Goal: Find specific page/section: Locate a particular part of the current website

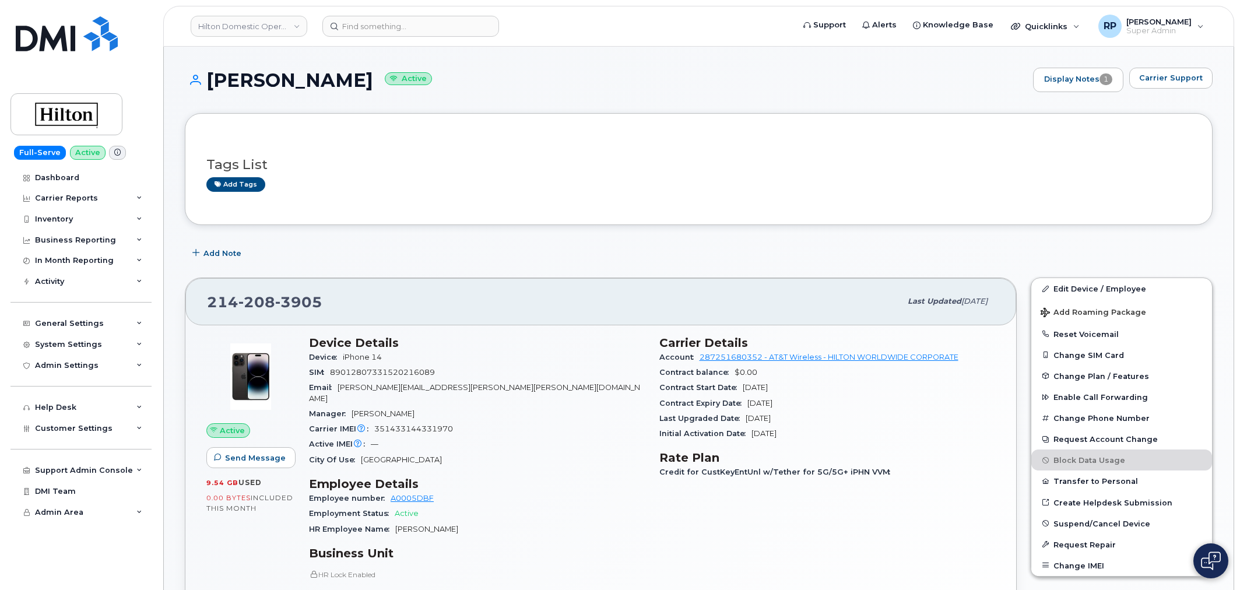
scroll to position [698, 0]
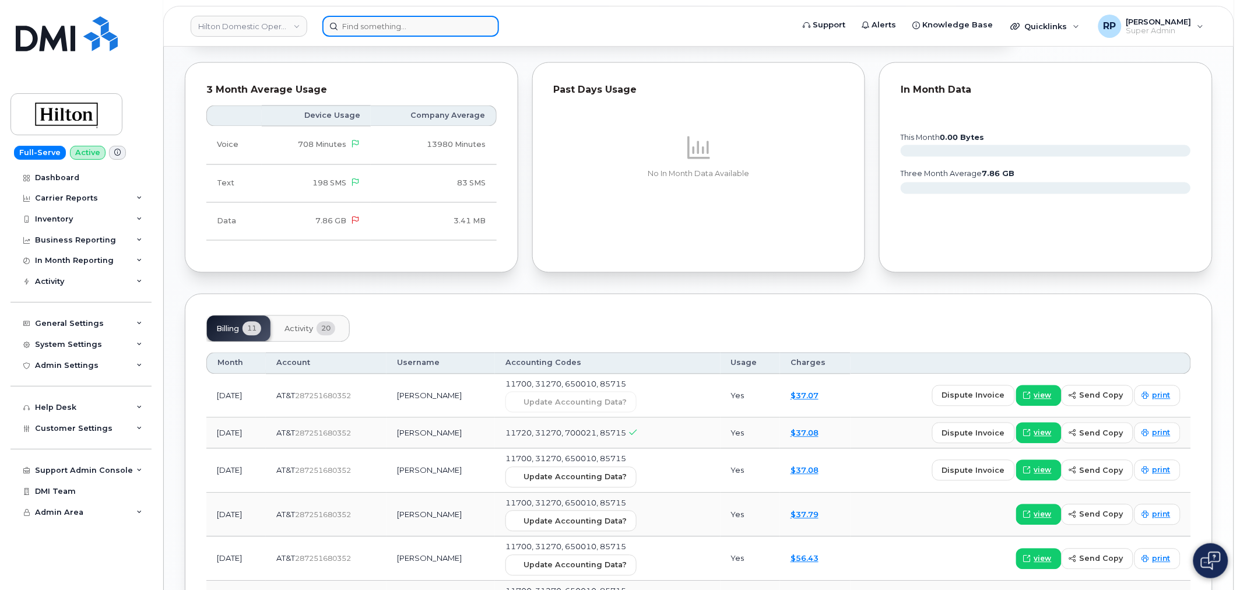
click at [359, 20] on input at bounding box center [411, 26] width 177 height 21
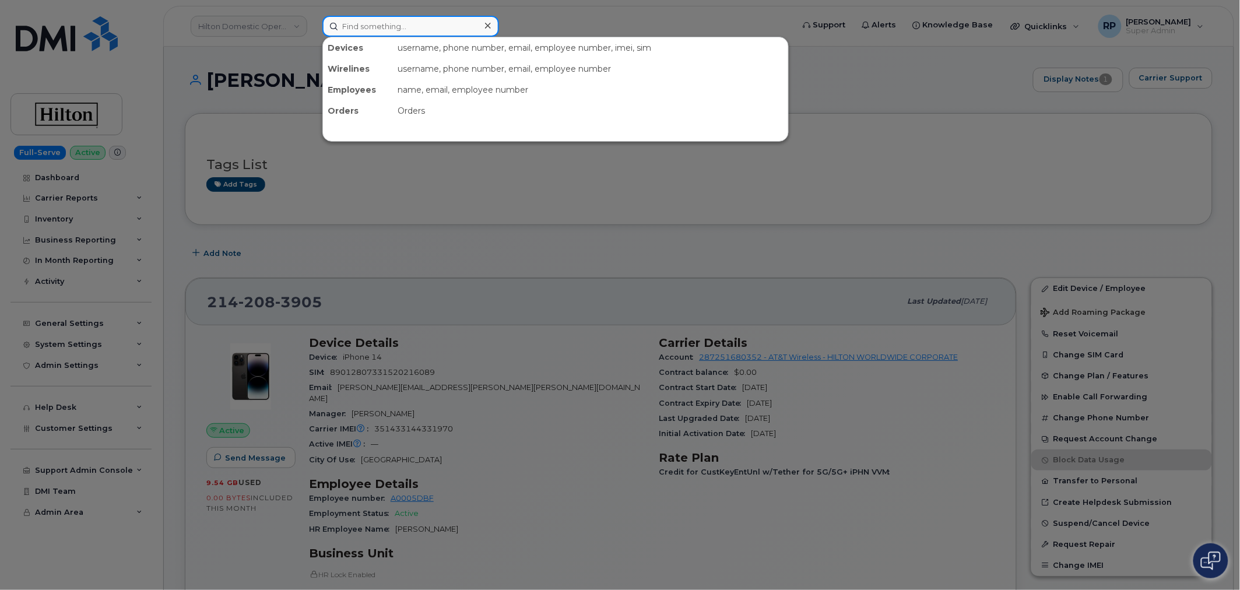
click at [377, 31] on input at bounding box center [411, 26] width 177 height 21
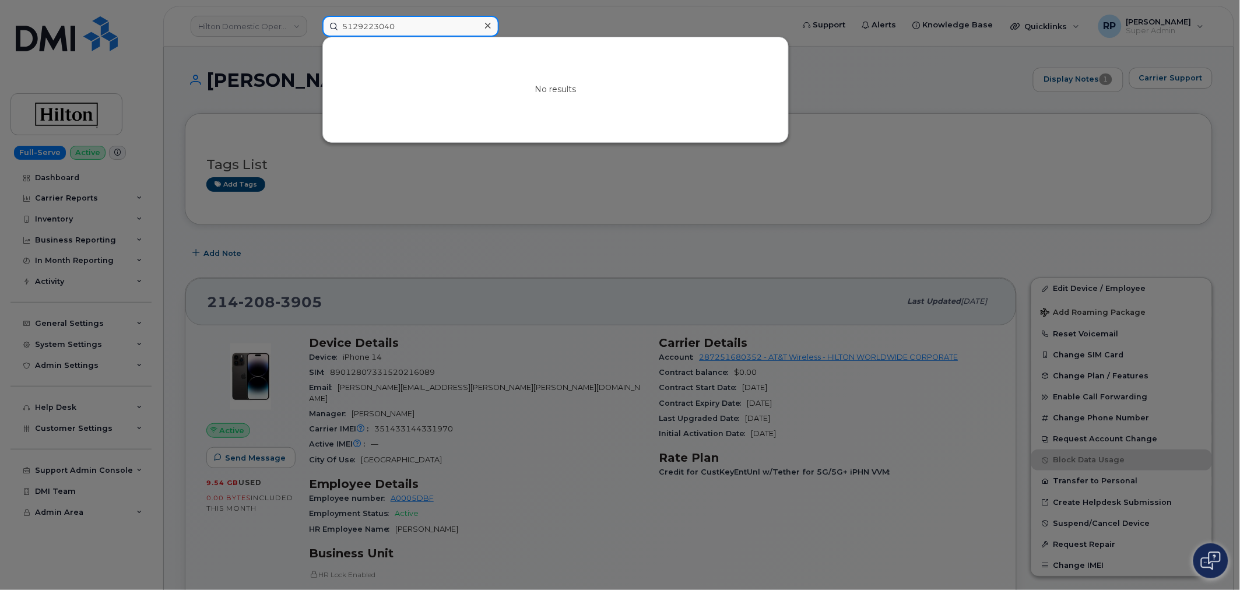
drag, startPoint x: 416, startPoint y: 22, endPoint x: 310, endPoint y: 33, distance: 107.2
click at [313, 32] on div "5129223040 No results" at bounding box center [554, 26] width 482 height 21
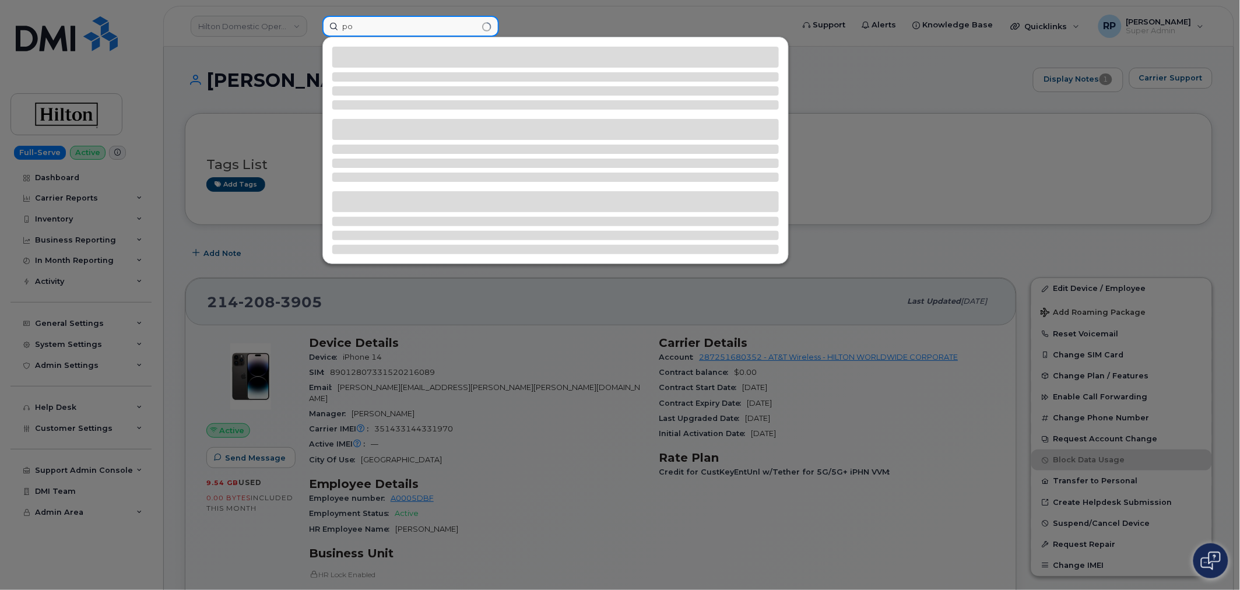
type input "p"
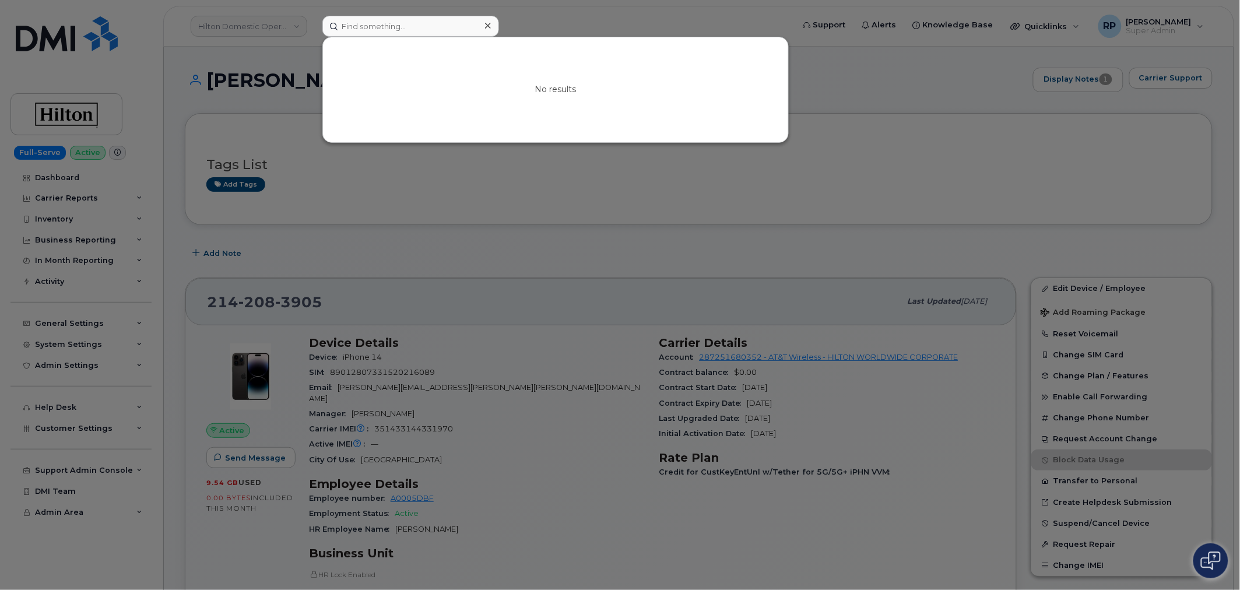
click at [489, 26] on icon at bounding box center [488, 25] width 6 height 9
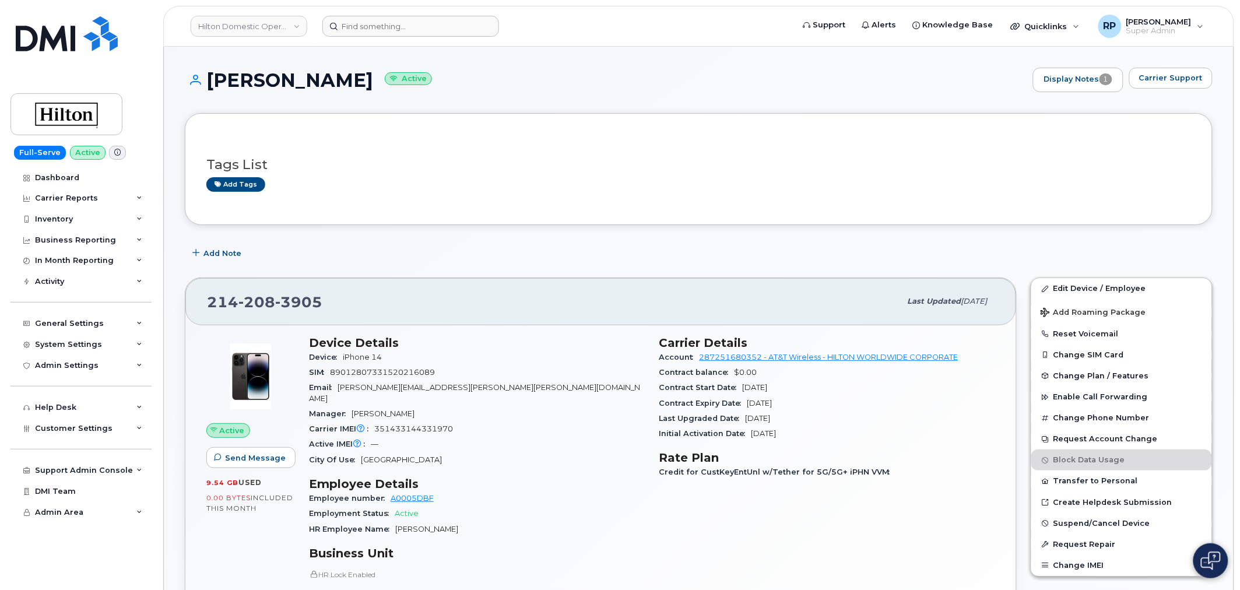
click at [603, 80] on h1 "[PERSON_NAME] Active" at bounding box center [606, 80] width 843 height 20
